Goal: Transaction & Acquisition: Purchase product/service

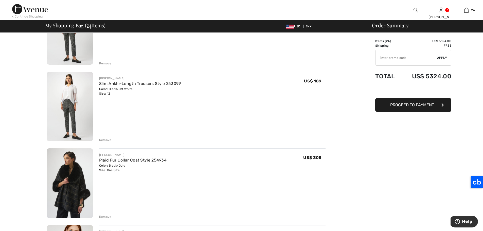
scroll to position [1532, 0]
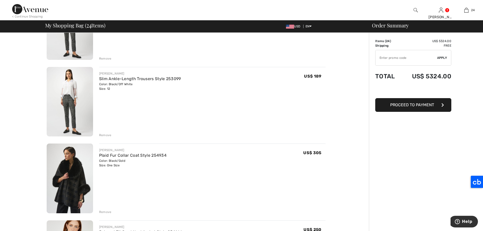
click at [105, 135] on div "Remove" at bounding box center [105, 135] width 12 height 5
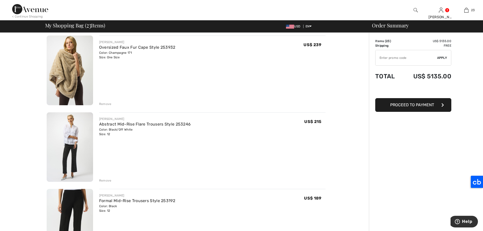
scroll to position [0, 0]
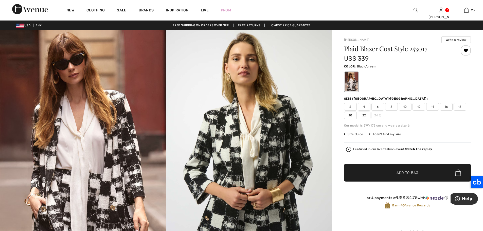
click at [418, 108] on span "12" at bounding box center [419, 107] width 13 height 8
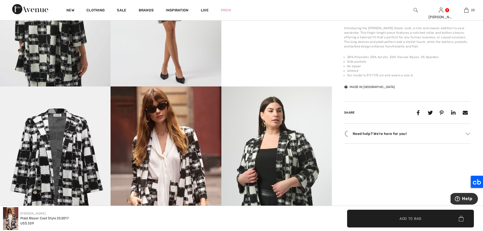
scroll to position [396, 0]
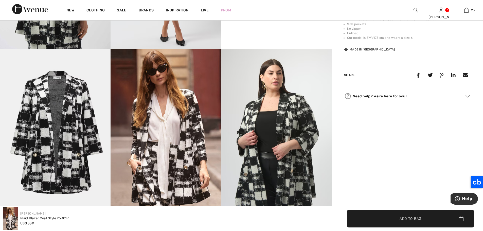
click at [400, 221] on span "Add to Bag" at bounding box center [411, 218] width 22 height 5
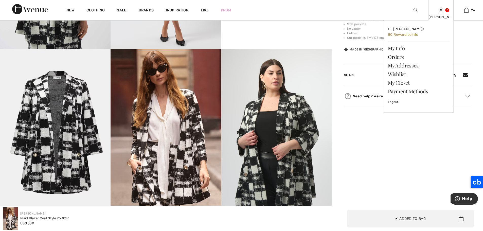
scroll to position [887, 0]
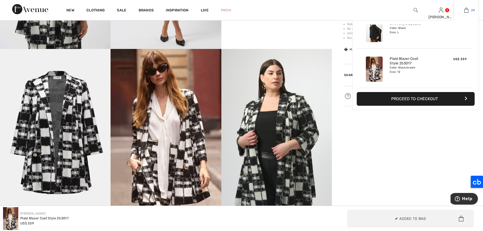
click at [466, 13] on img at bounding box center [467, 10] width 4 height 6
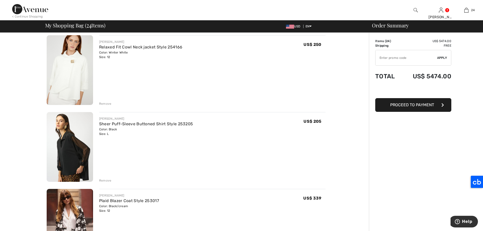
scroll to position [1645, 0]
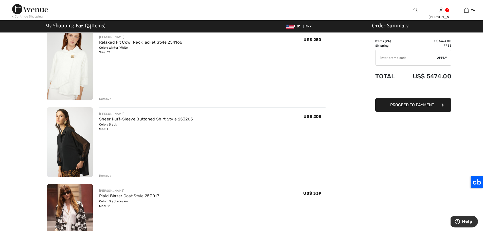
click at [70, 69] on img at bounding box center [70, 65] width 46 height 70
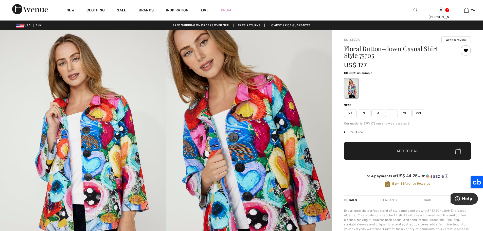
click at [423, 149] on span "✔ Added to Bag Add to Bag" at bounding box center [407, 151] width 127 height 18
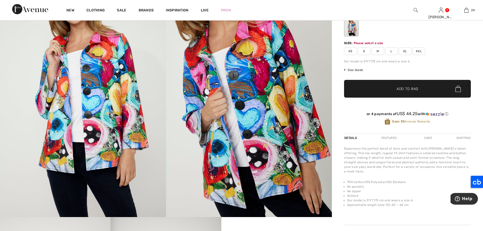
scroll to position [62, 0]
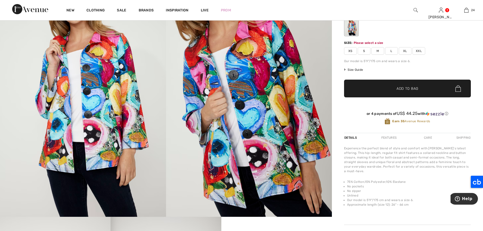
click at [405, 49] on span "XL" at bounding box center [405, 51] width 13 height 8
click at [421, 86] on span "✔ Added to Bag Add to Bag" at bounding box center [407, 89] width 127 height 18
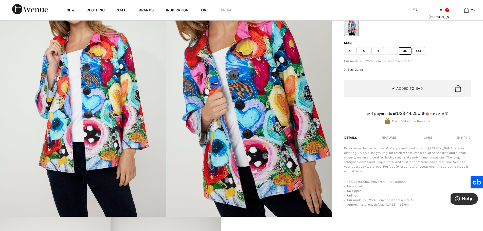
scroll to position [927, 0]
